Goal: Navigation & Orientation: Find specific page/section

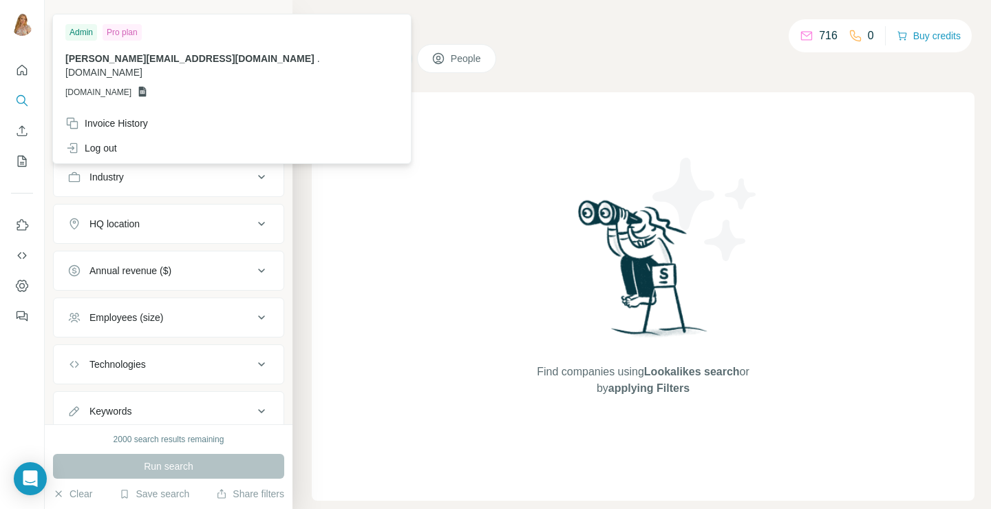
click at [25, 19] on img at bounding box center [22, 25] width 22 height 22
click at [21, 285] on icon "Dashboard" at bounding box center [22, 286] width 14 height 14
click at [21, 24] on img at bounding box center [22, 25] width 22 height 22
click at [26, 293] on button "Dashboard" at bounding box center [22, 285] width 22 height 25
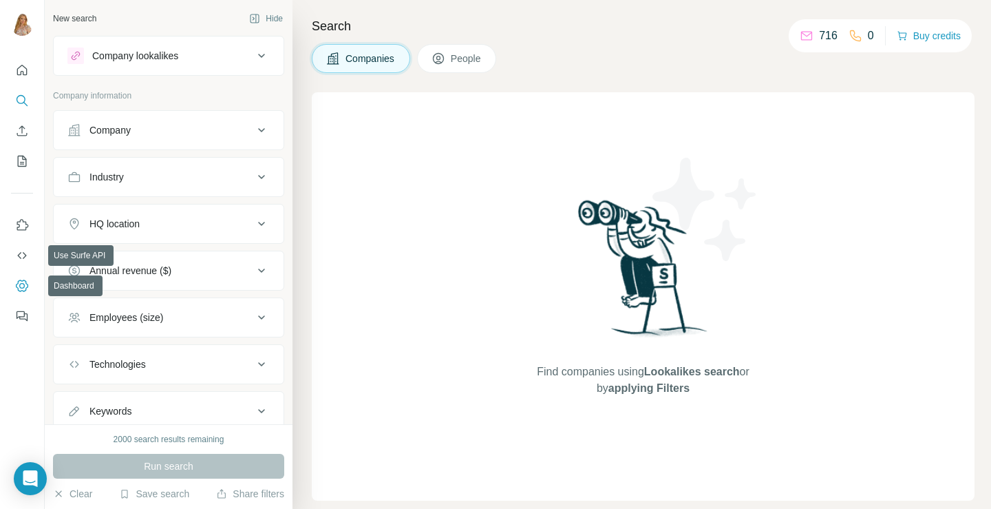
click at [17, 284] on icon "Dashboard" at bounding box center [22, 285] width 12 height 12
